Goal: Task Accomplishment & Management: Manage account settings

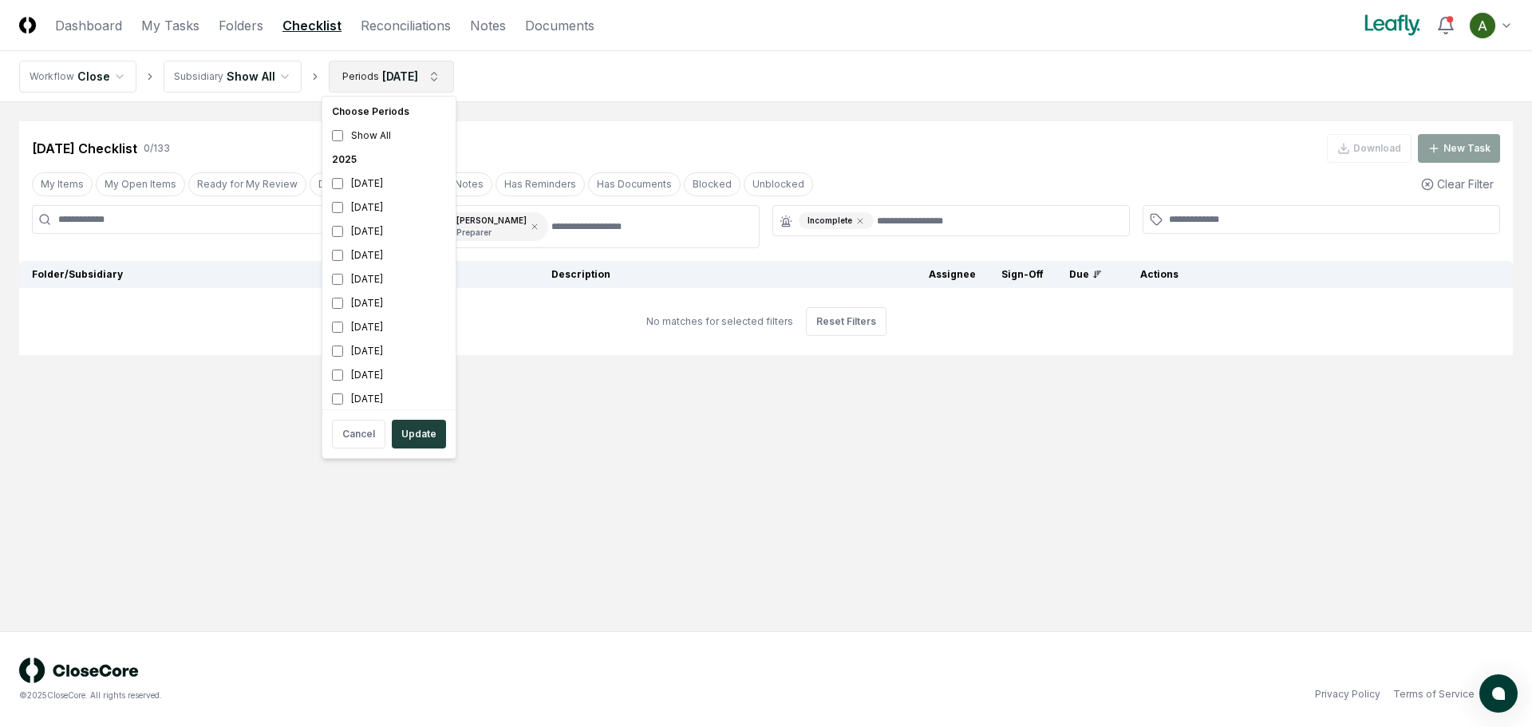
click at [413, 81] on html "CloseCore Dashboard My Tasks Folders Checklist Reconciliations Notes Documents …" at bounding box center [766, 363] width 1532 height 727
click at [356, 283] on div "June 2025" at bounding box center [389, 279] width 127 height 24
click at [379, 231] on div "August 2025" at bounding box center [389, 231] width 127 height 24
click at [374, 229] on div "August 2025" at bounding box center [389, 227] width 127 height 24
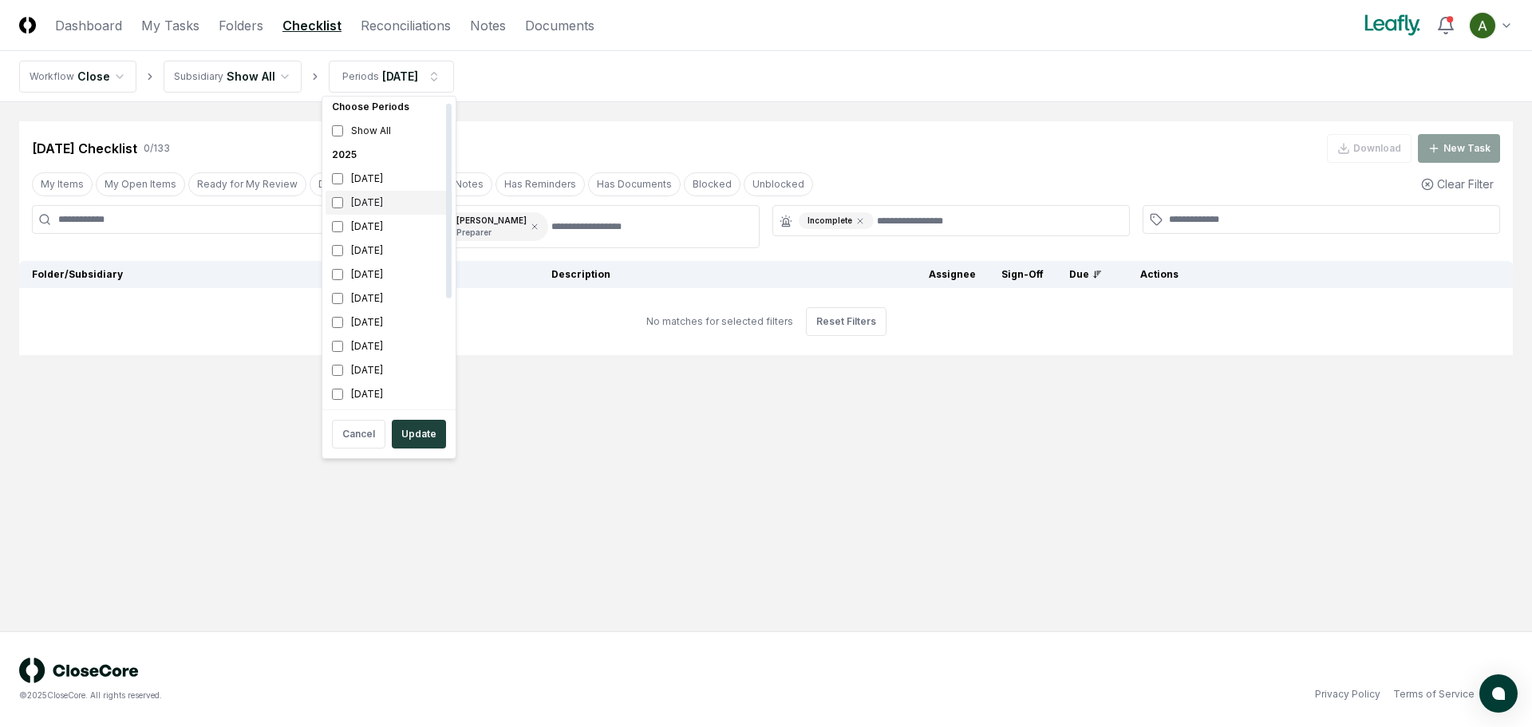
click at [382, 201] on div "[DATE]" at bounding box center [389, 203] width 127 height 24
click at [431, 427] on button "Update" at bounding box center [419, 434] width 54 height 29
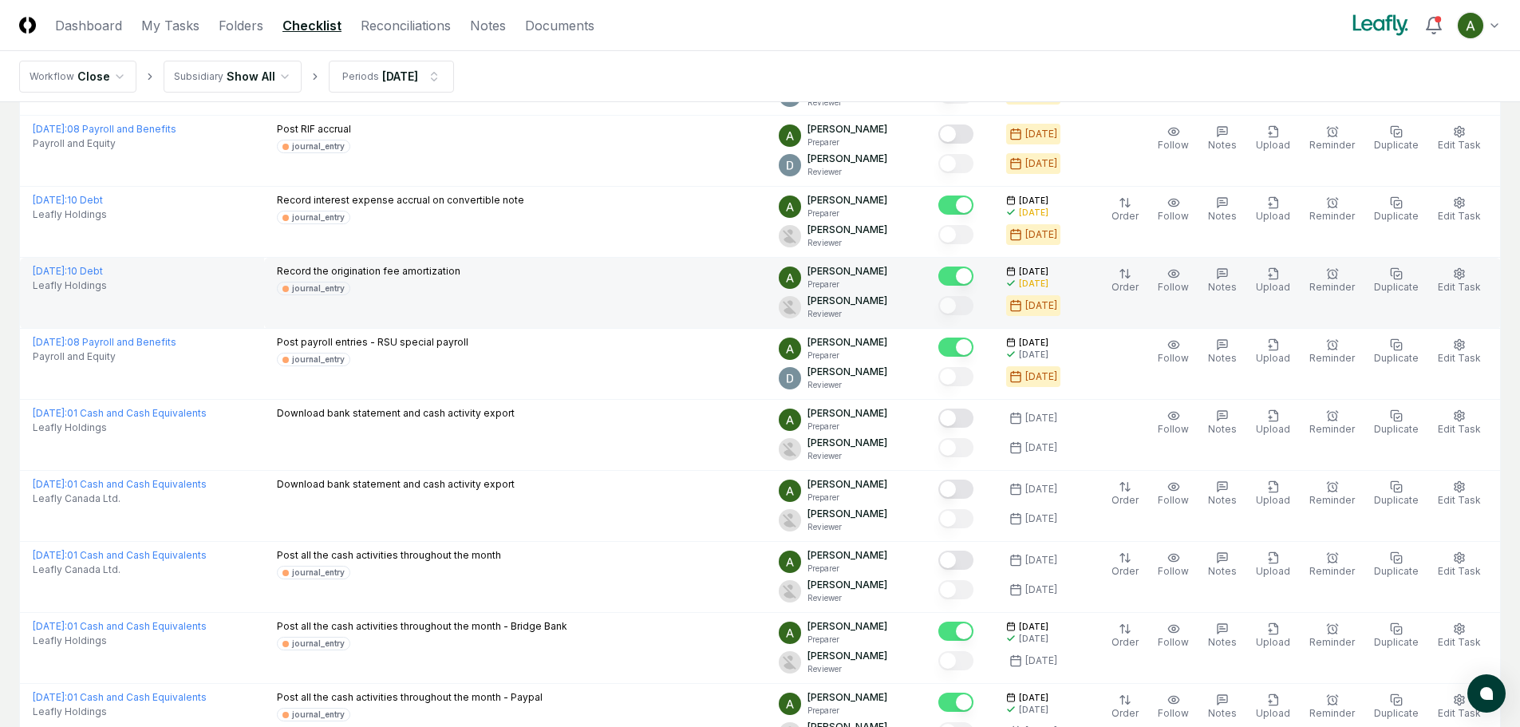
scroll to position [399, 0]
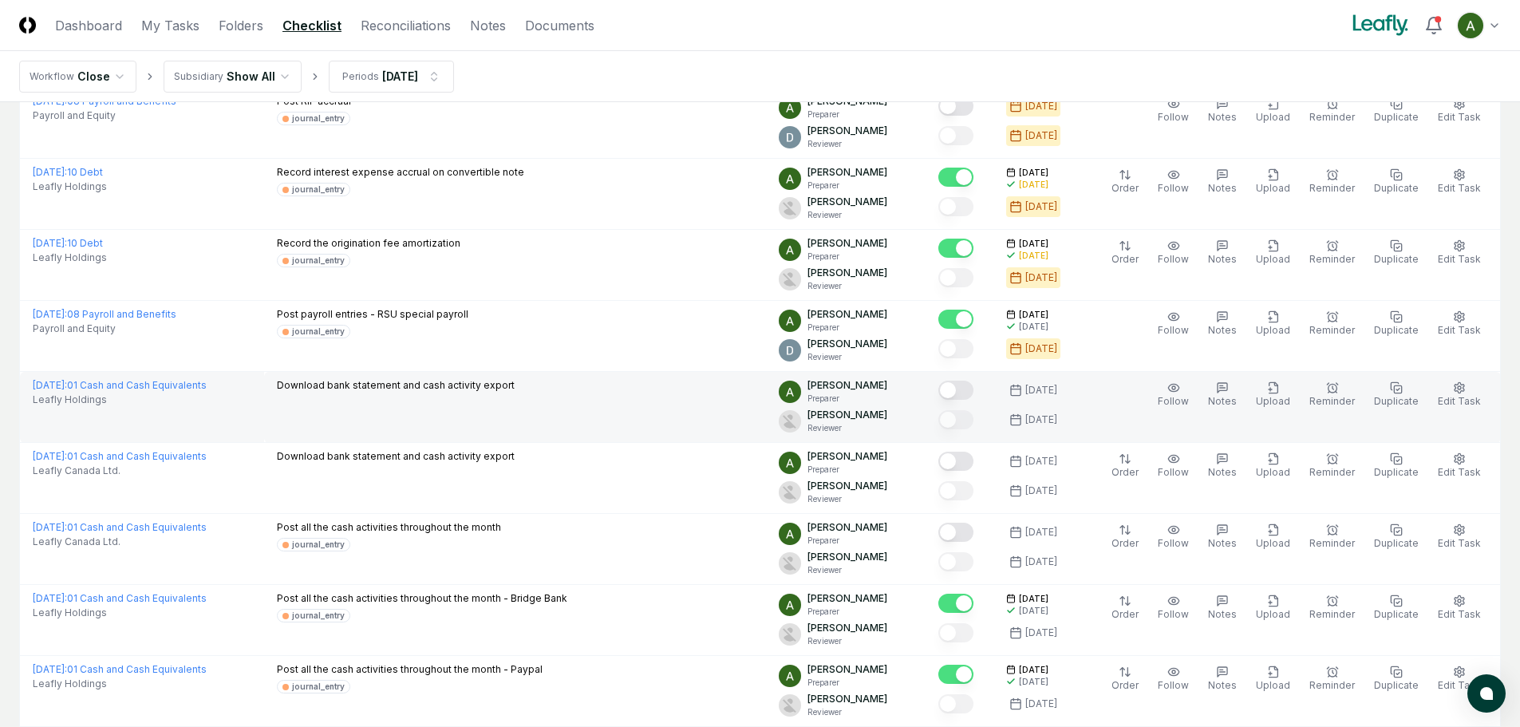
click at [973, 391] on button "Mark complete" at bounding box center [955, 390] width 35 height 19
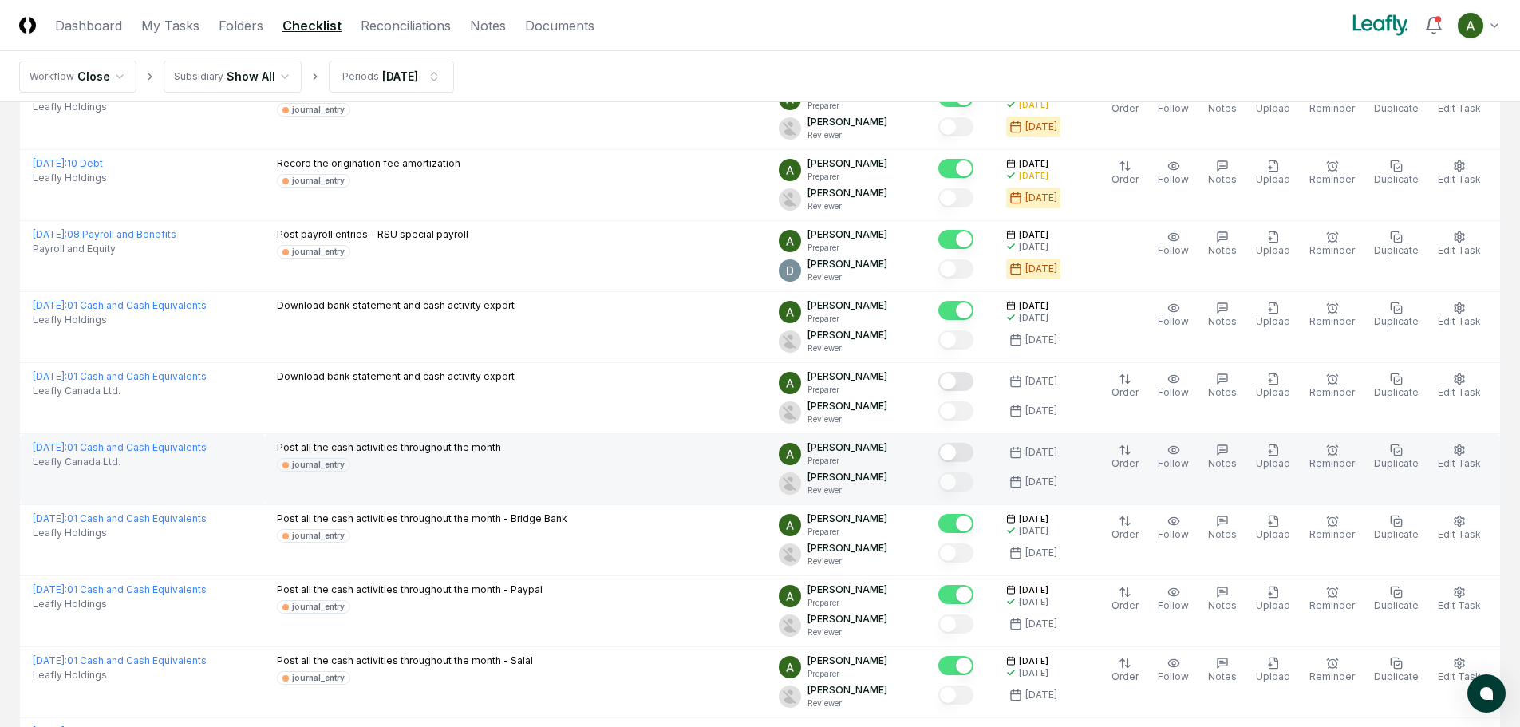
click at [973, 448] on button "Mark complete" at bounding box center [955, 452] width 35 height 19
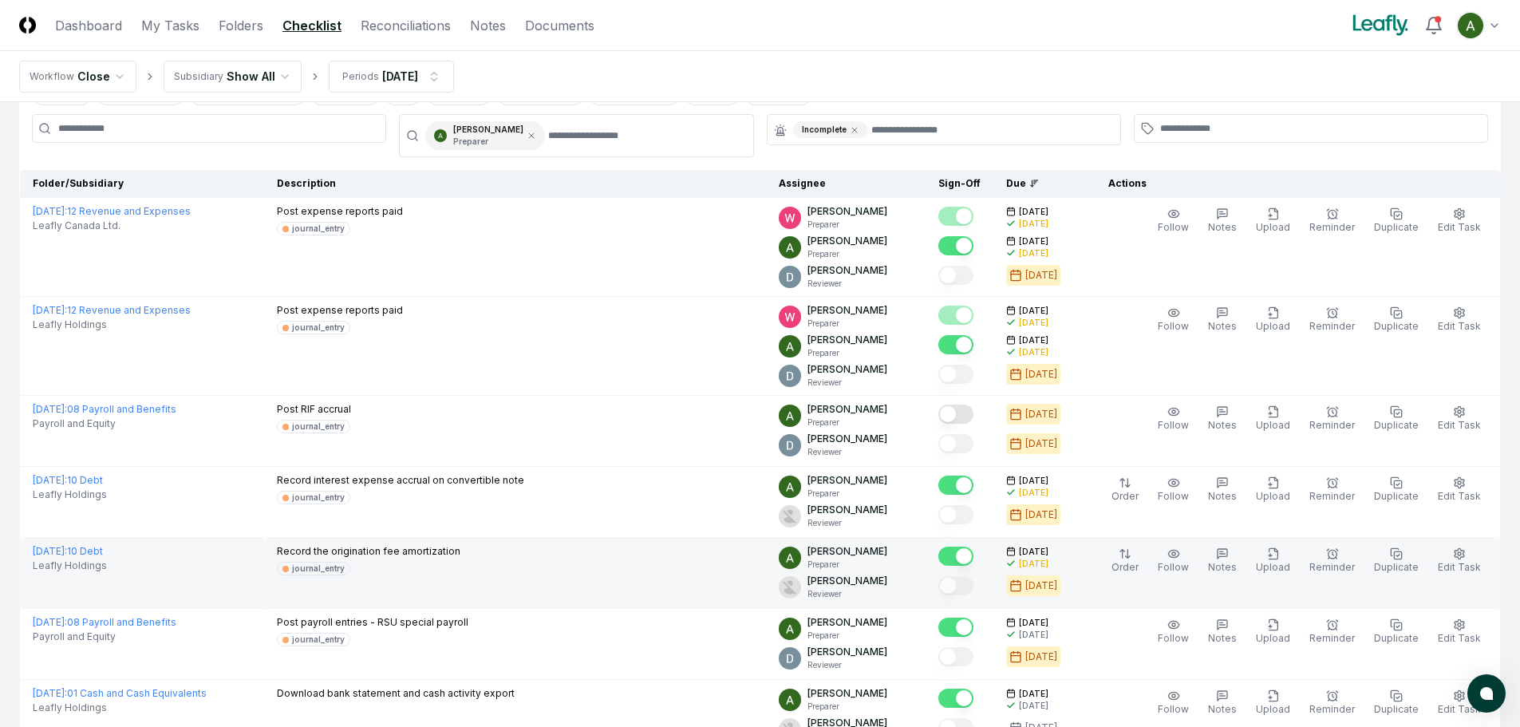
scroll to position [80, 0]
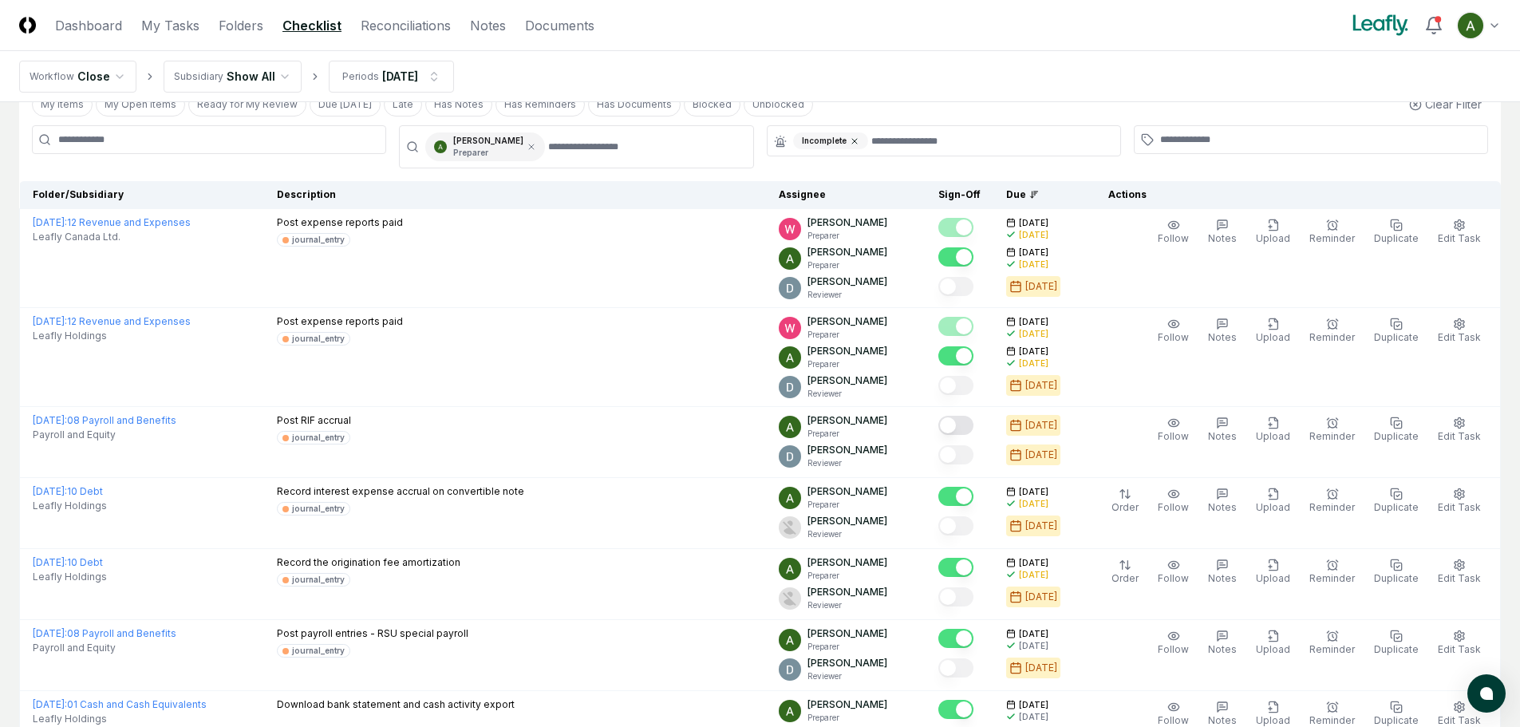
click at [856, 144] on icon at bounding box center [855, 141] width 10 height 10
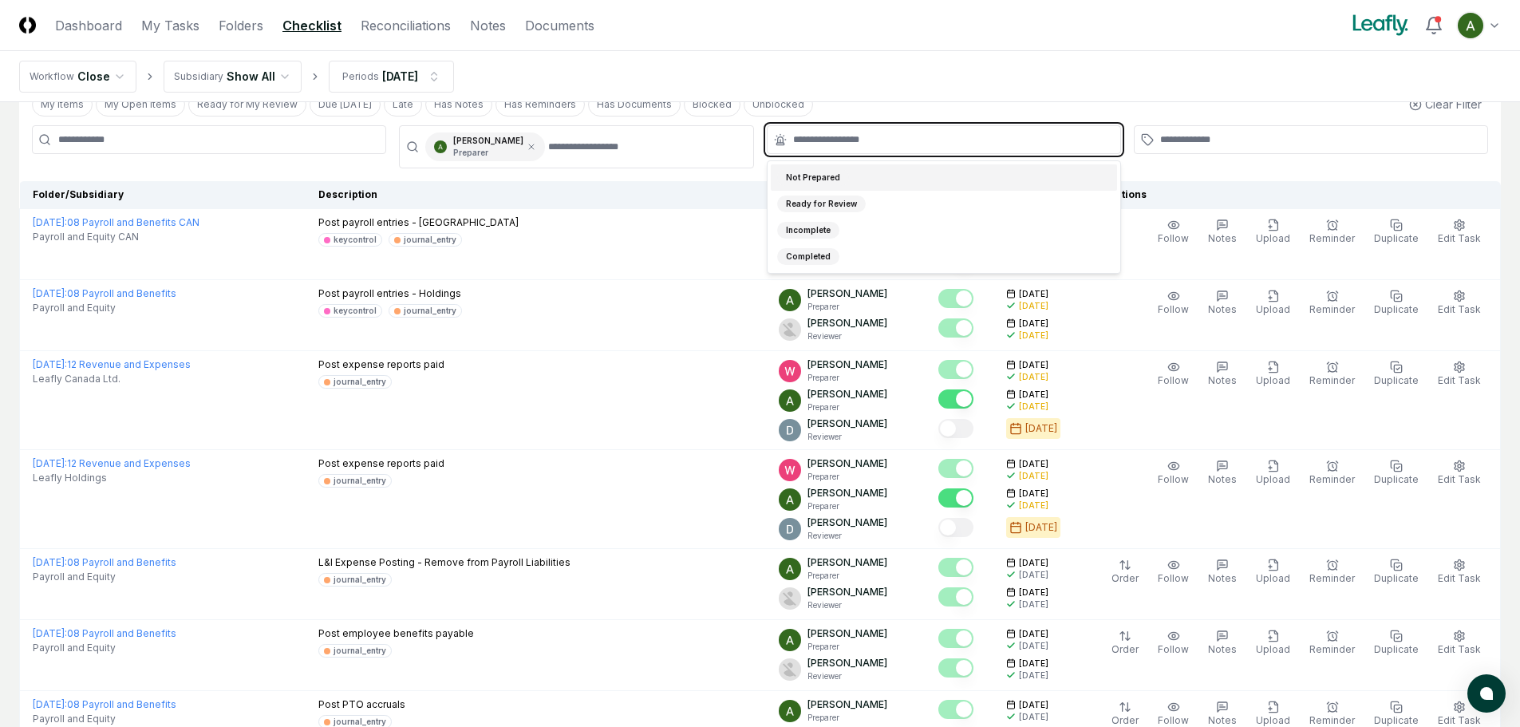
click at [856, 143] on input "text" at bounding box center [952, 139] width 318 height 14
click at [831, 178] on div "Not Prepared" at bounding box center [813, 177] width 72 height 17
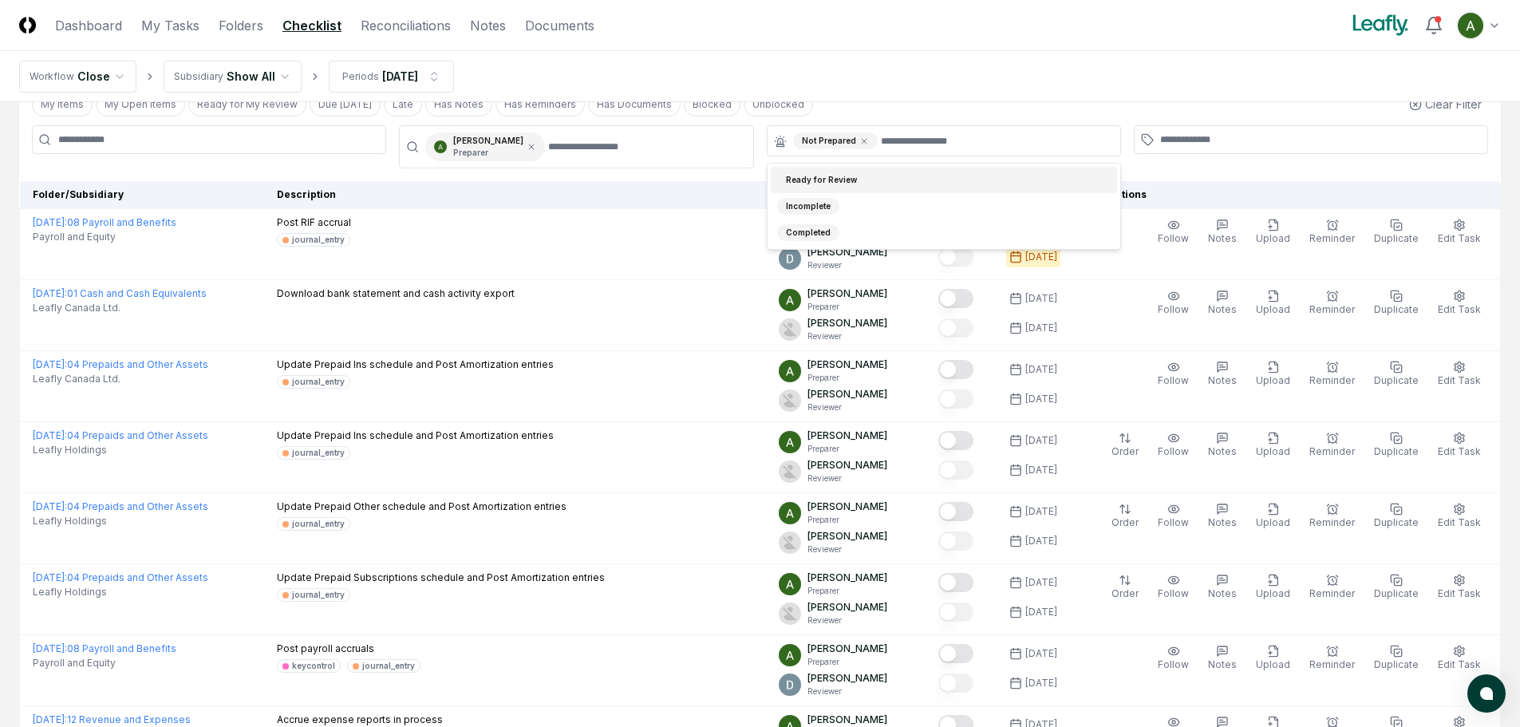
drag, startPoint x: 890, startPoint y: 78, endPoint x: 883, endPoint y: 124, distance: 46.0
click at [893, 80] on nav "Workflow Close Subsidiary Show All Periods Sep 2025" at bounding box center [760, 76] width 1520 height 51
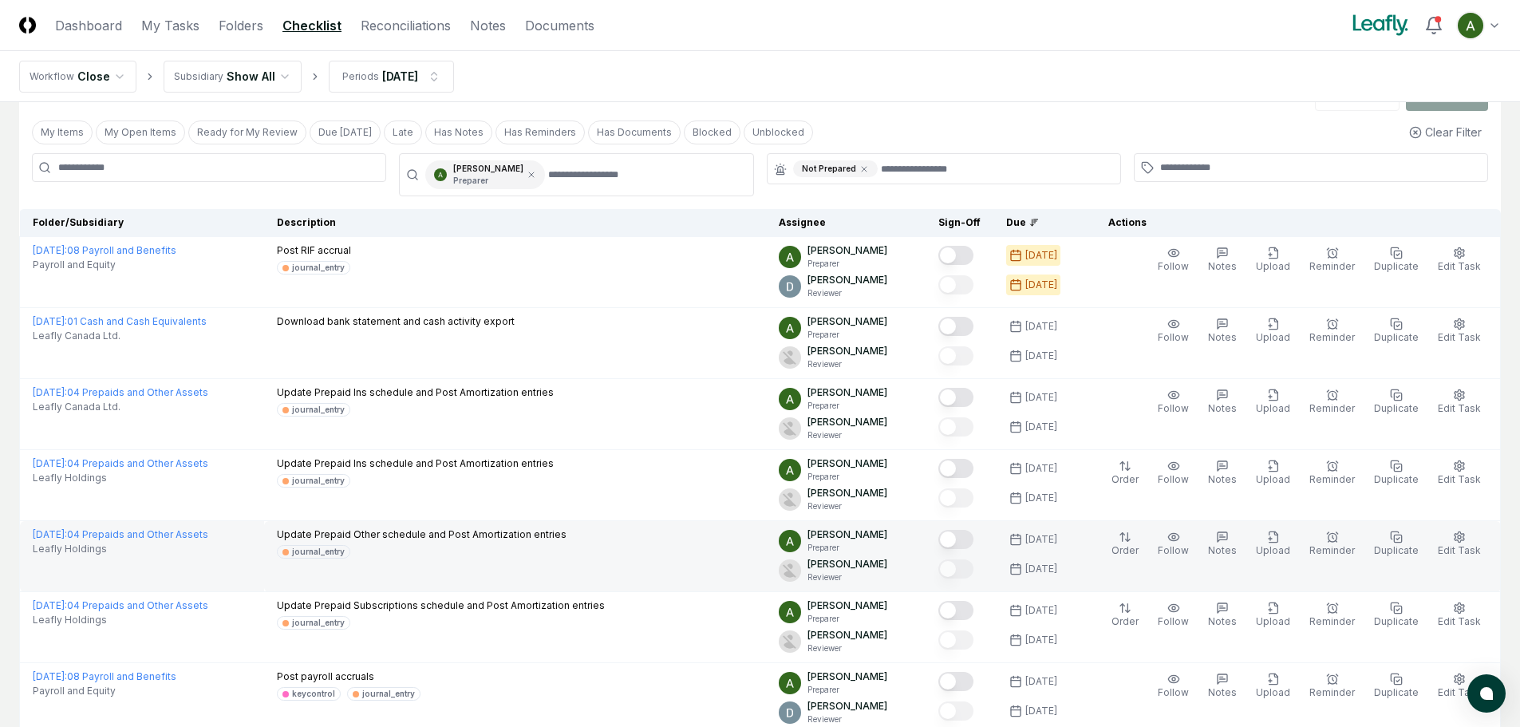
scroll to position [80, 0]
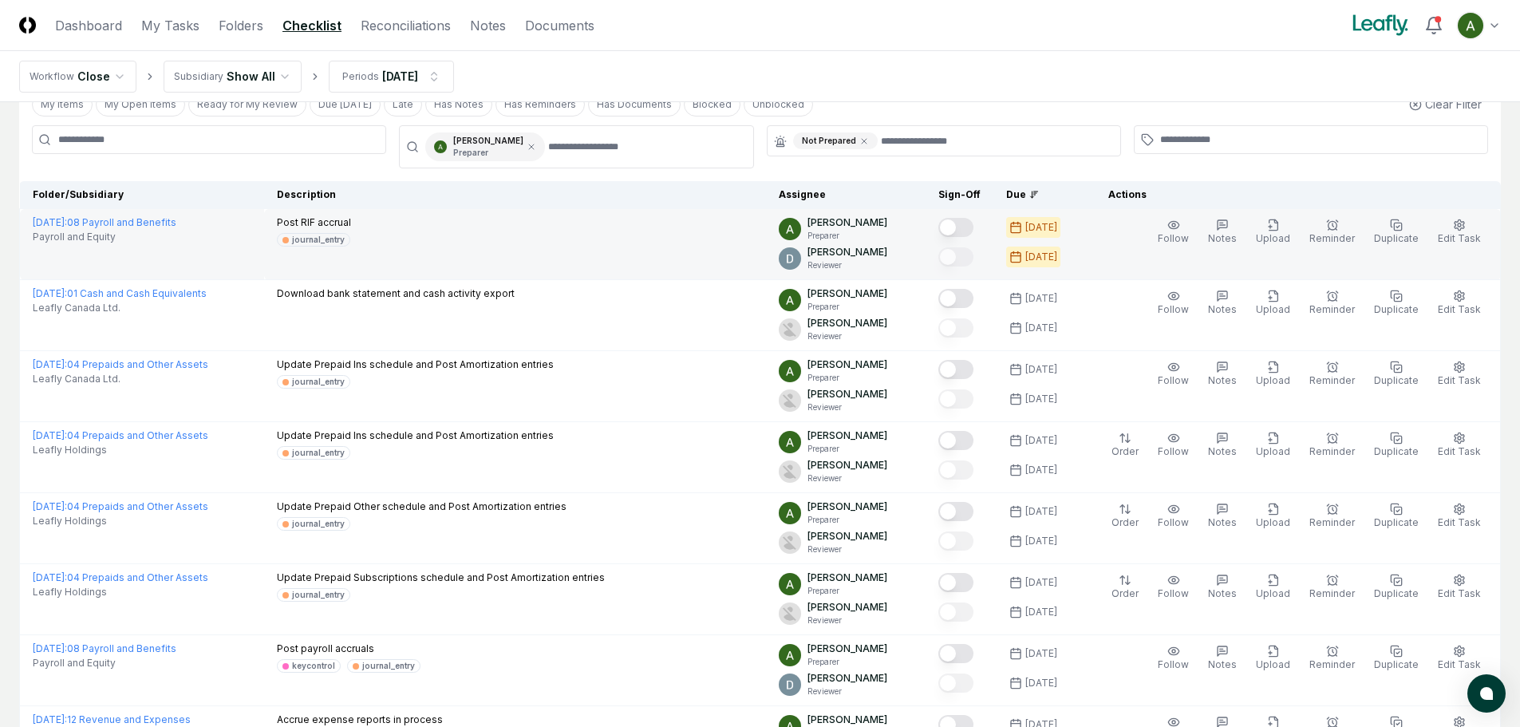
click at [973, 228] on button "Mark complete" at bounding box center [955, 227] width 35 height 19
